Goal: Information Seeking & Learning: Learn about a topic

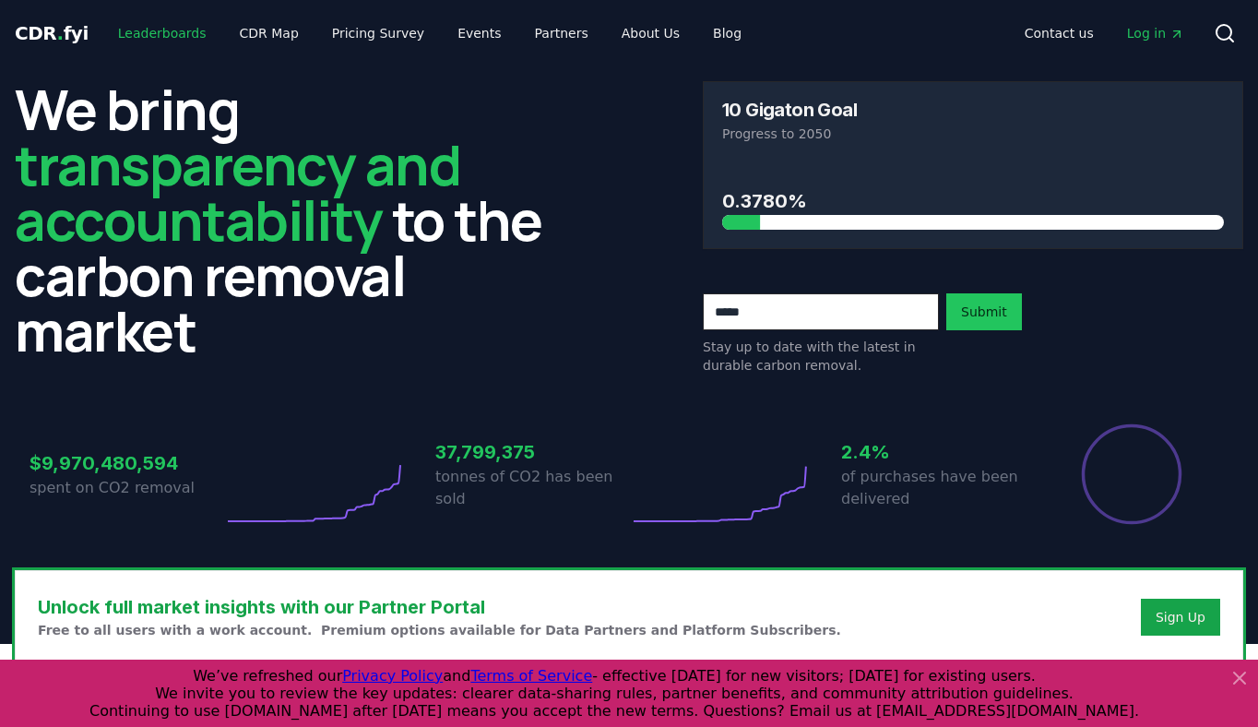
click at [138, 34] on link "Leaderboards" at bounding box center [162, 33] width 118 height 33
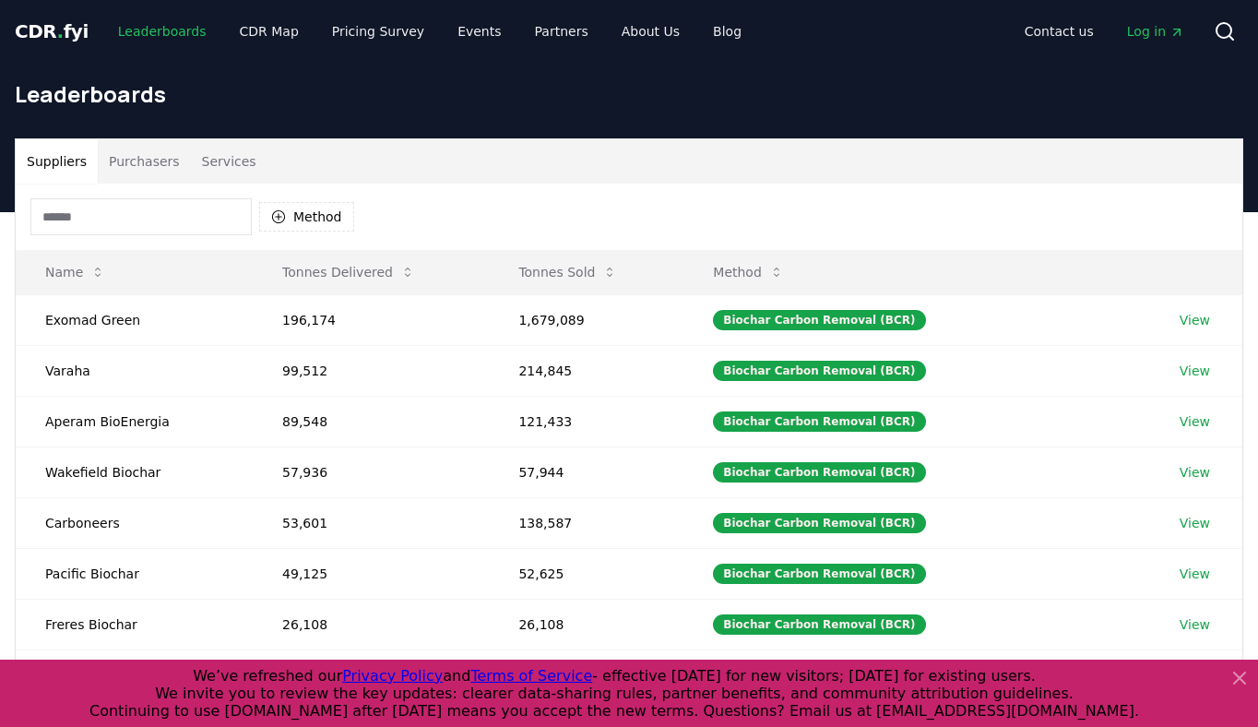
scroll to position [4, 0]
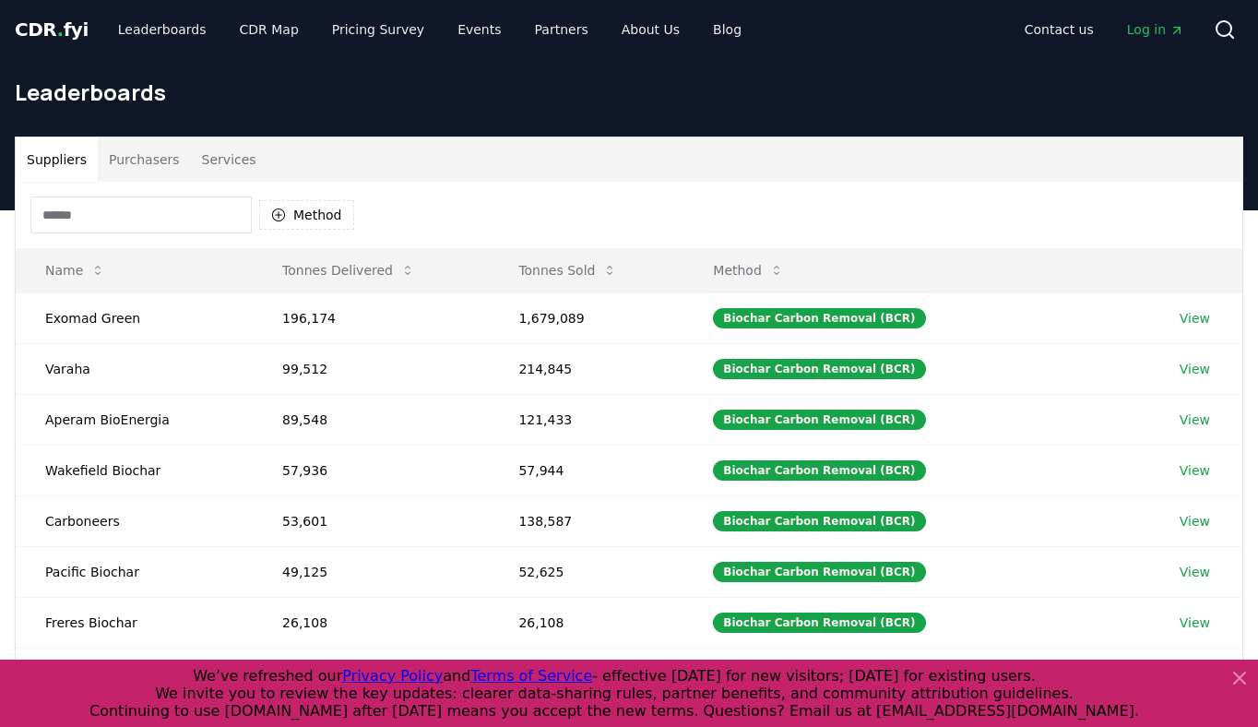
click at [152, 157] on button "Purchasers" at bounding box center [144, 159] width 93 height 44
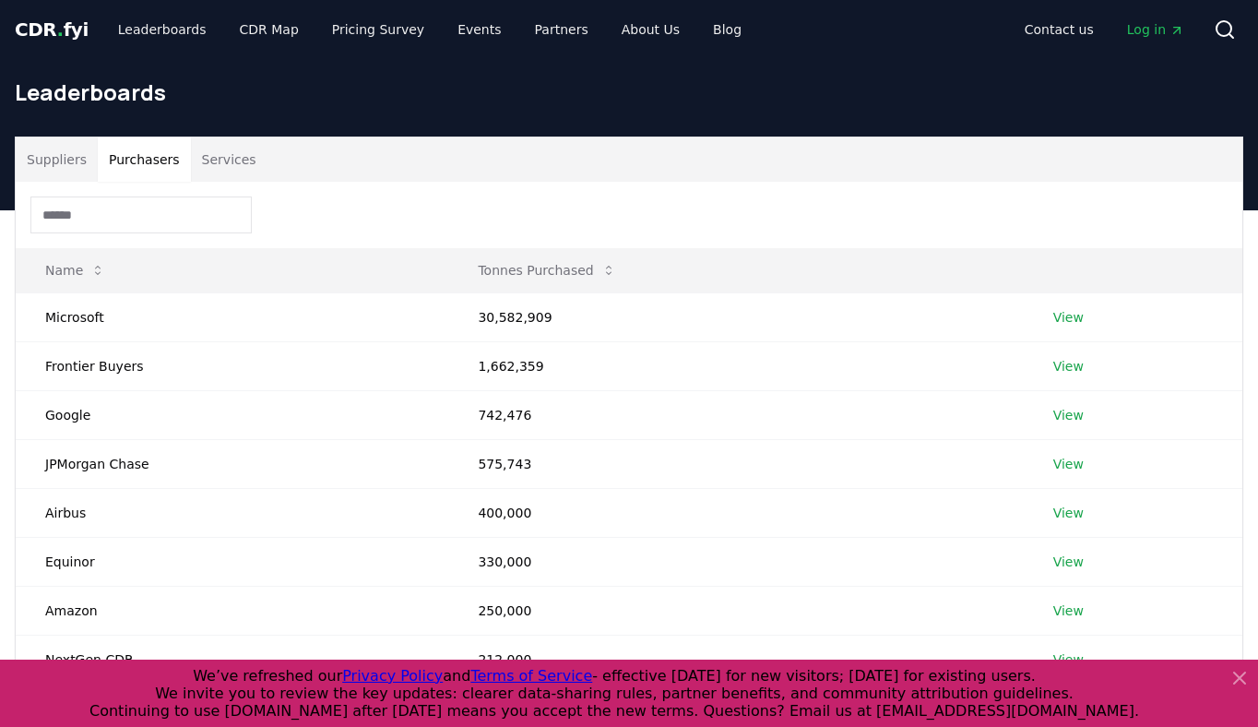
click at [220, 153] on button "Services" at bounding box center [229, 159] width 77 height 44
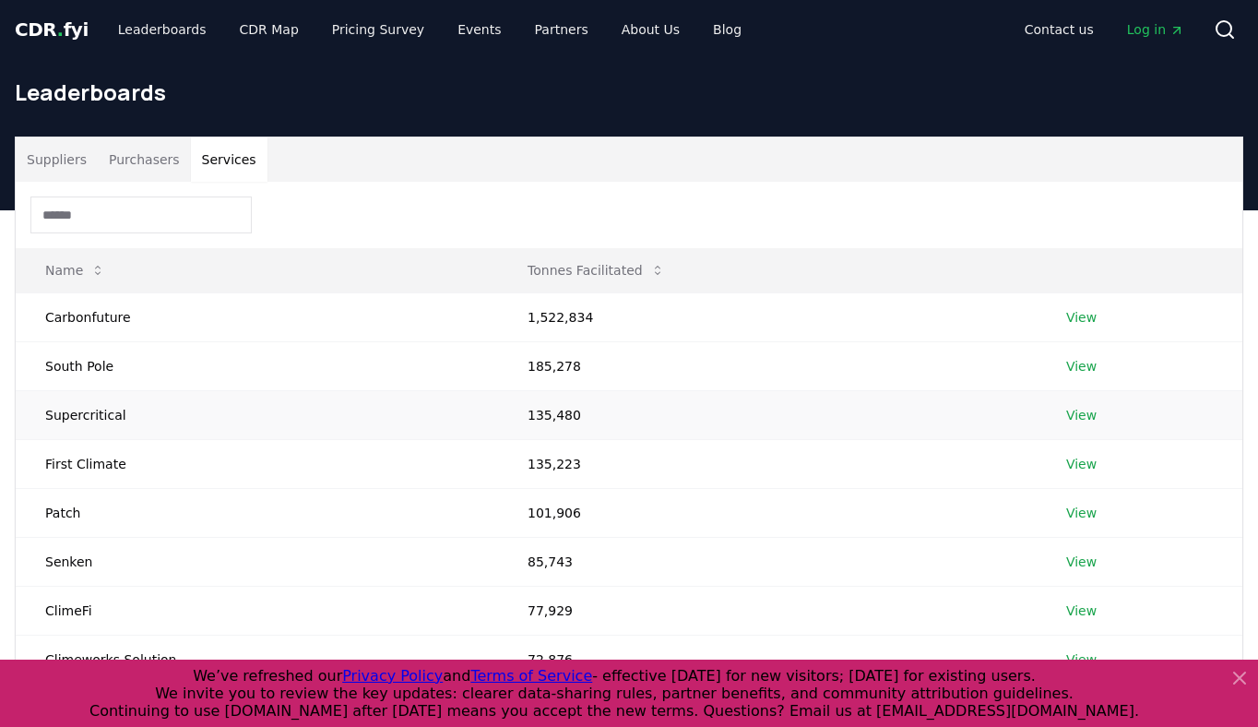
click at [530, 413] on td "135,480" at bounding box center [767, 414] width 539 height 49
click at [589, 412] on td "135,480" at bounding box center [767, 414] width 539 height 49
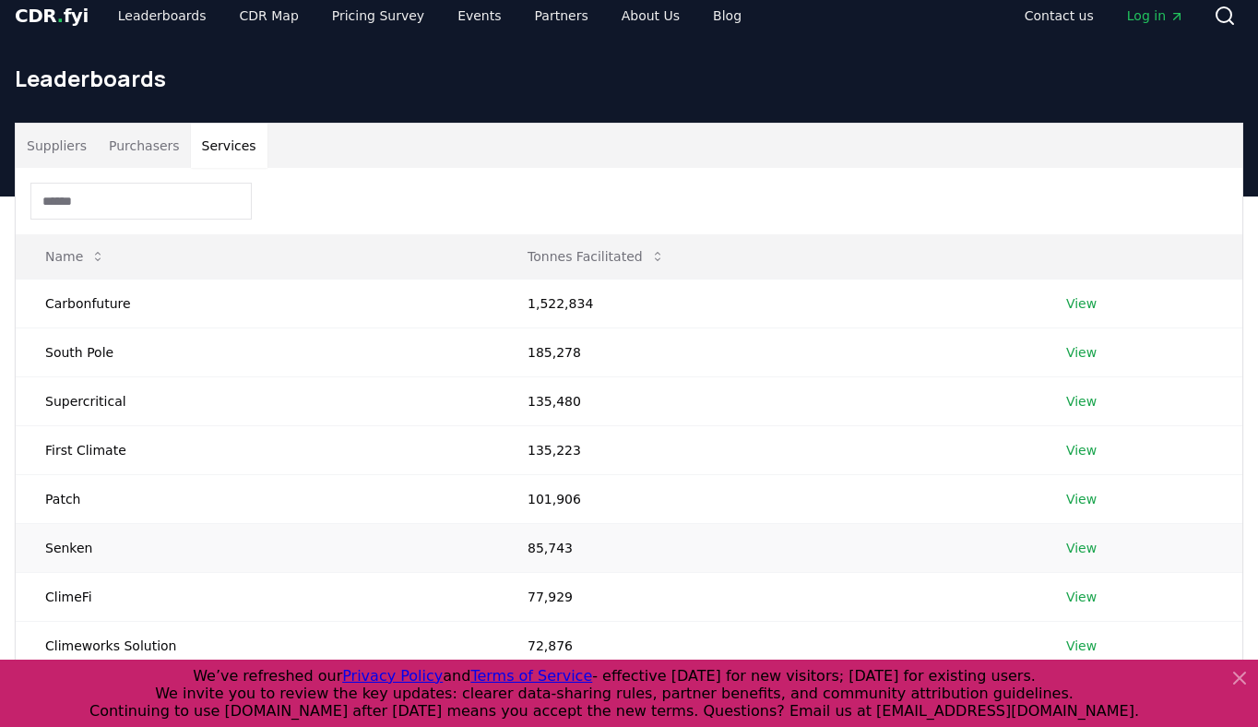
scroll to position [0, 0]
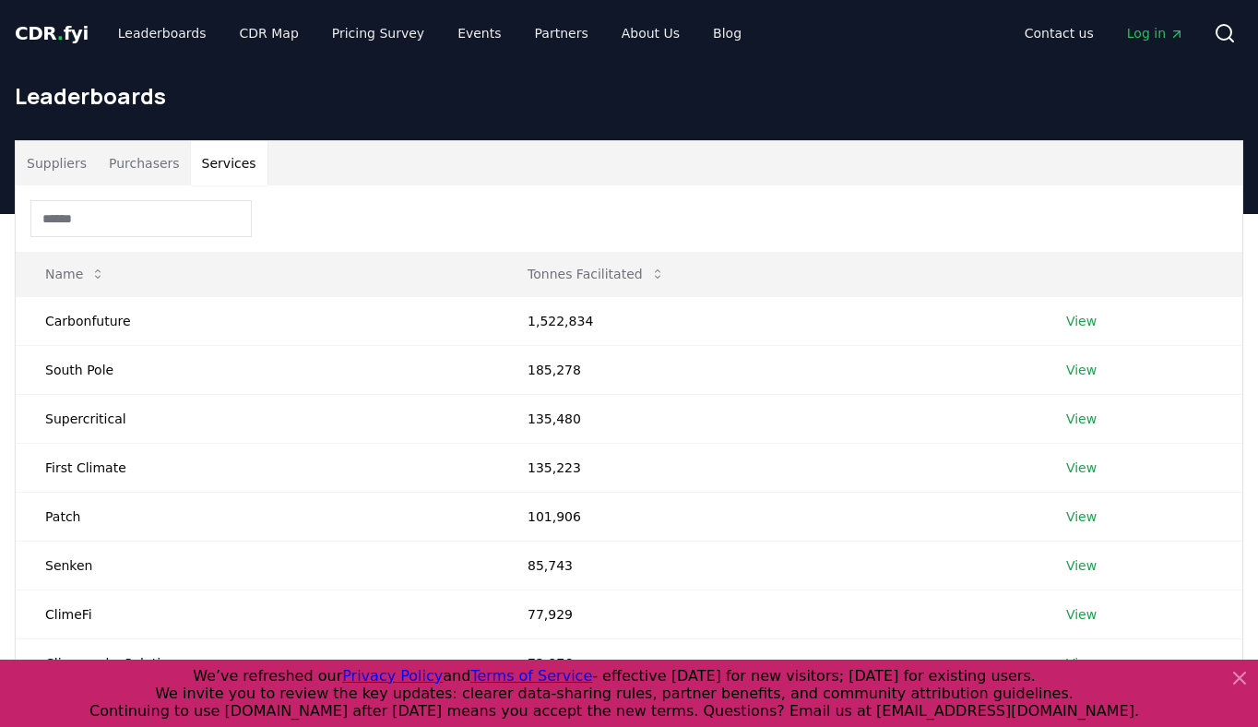
click at [135, 160] on button "Purchasers" at bounding box center [144, 163] width 93 height 44
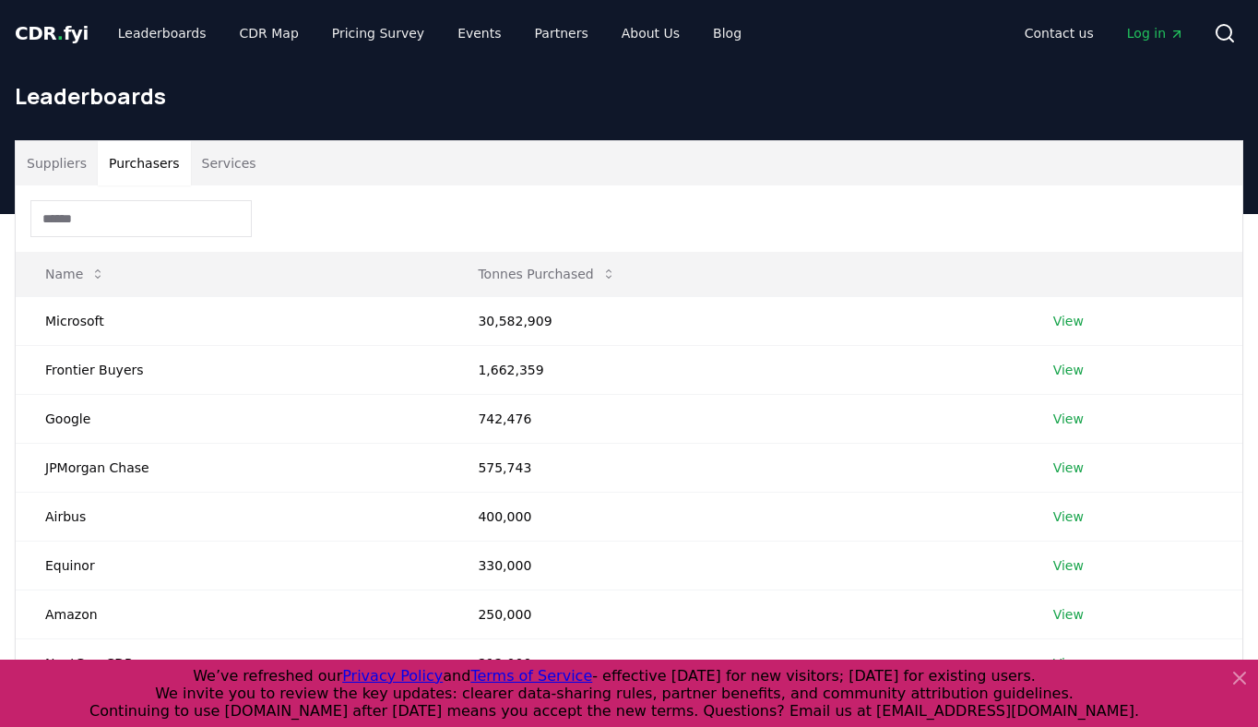
click at [85, 170] on button "Suppliers" at bounding box center [57, 163] width 82 height 44
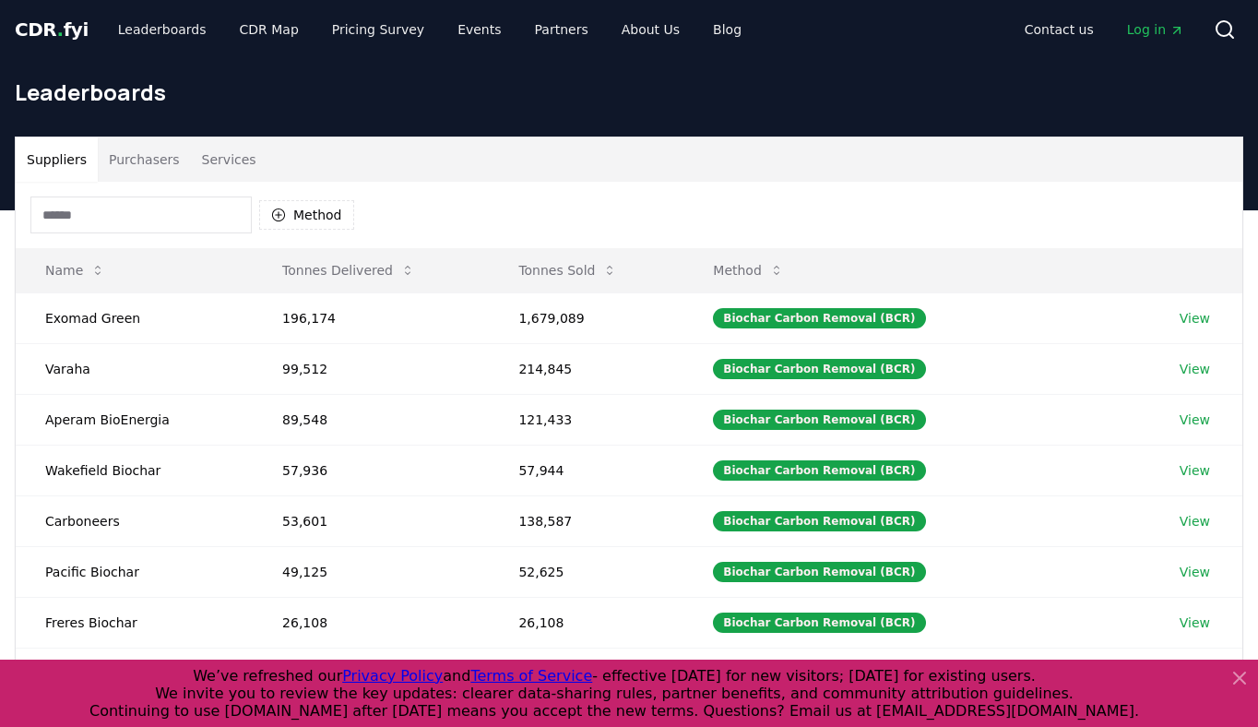
scroll to position [58, 0]
